Goal: Find specific page/section: Find specific page/section

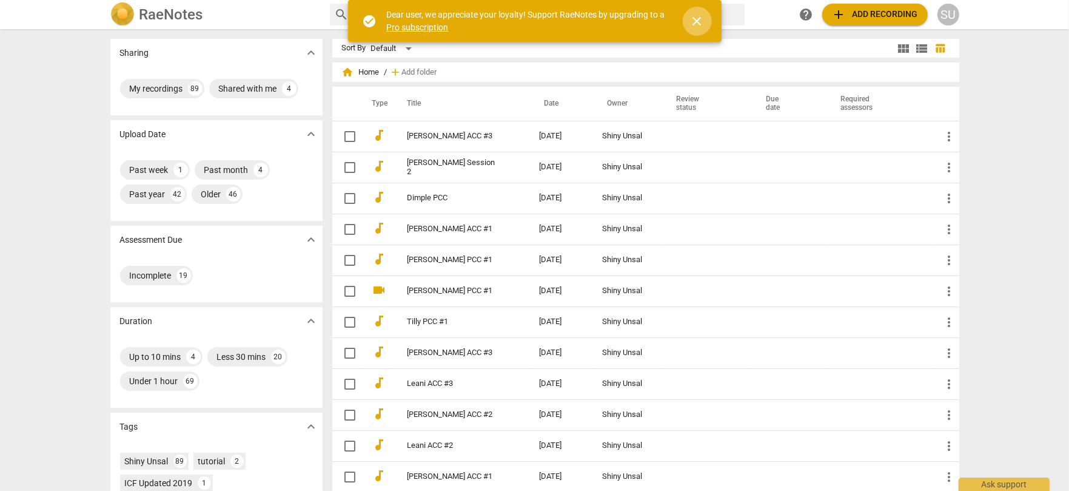
click at [696, 19] on span "close" at bounding box center [697, 21] width 15 height 15
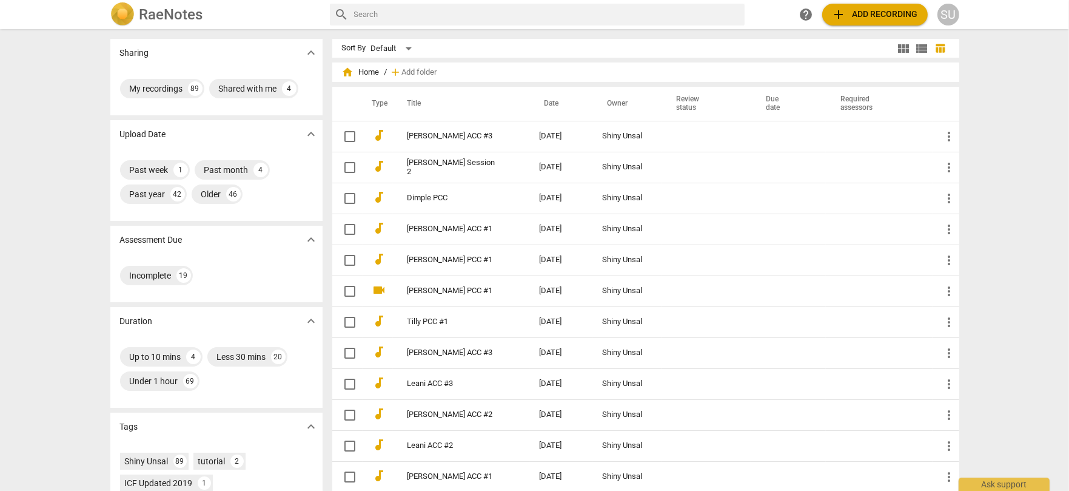
click at [368, 74] on span "home Home" at bounding box center [361, 72] width 38 height 12
click at [363, 73] on span "home Home" at bounding box center [361, 72] width 38 height 12
click at [399, 54] on div "Default" at bounding box center [393, 48] width 45 height 19
click at [399, 90] on li "Recent" at bounding box center [399, 94] width 58 height 23
click at [898, 42] on span "view_module" at bounding box center [904, 48] width 15 height 15
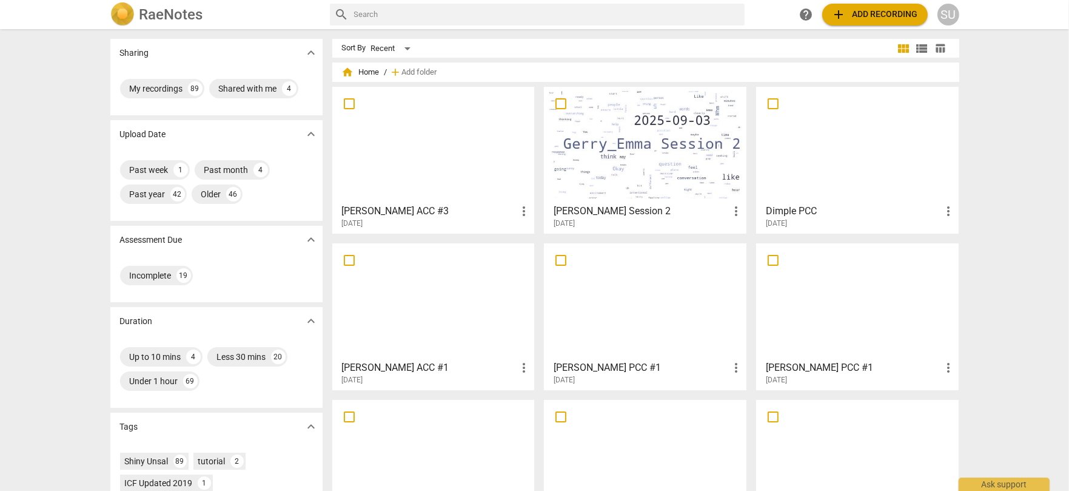
click at [380, 204] on h3 "[PERSON_NAME] ACC #3" at bounding box center [429, 211] width 175 height 15
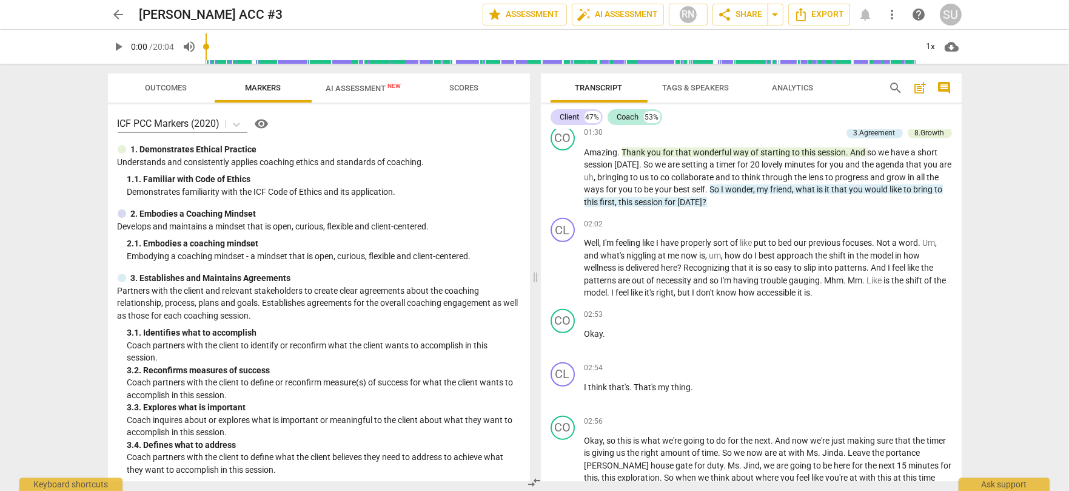
scroll to position [1140, 0]
